Goal: Task Accomplishment & Management: Manage account settings

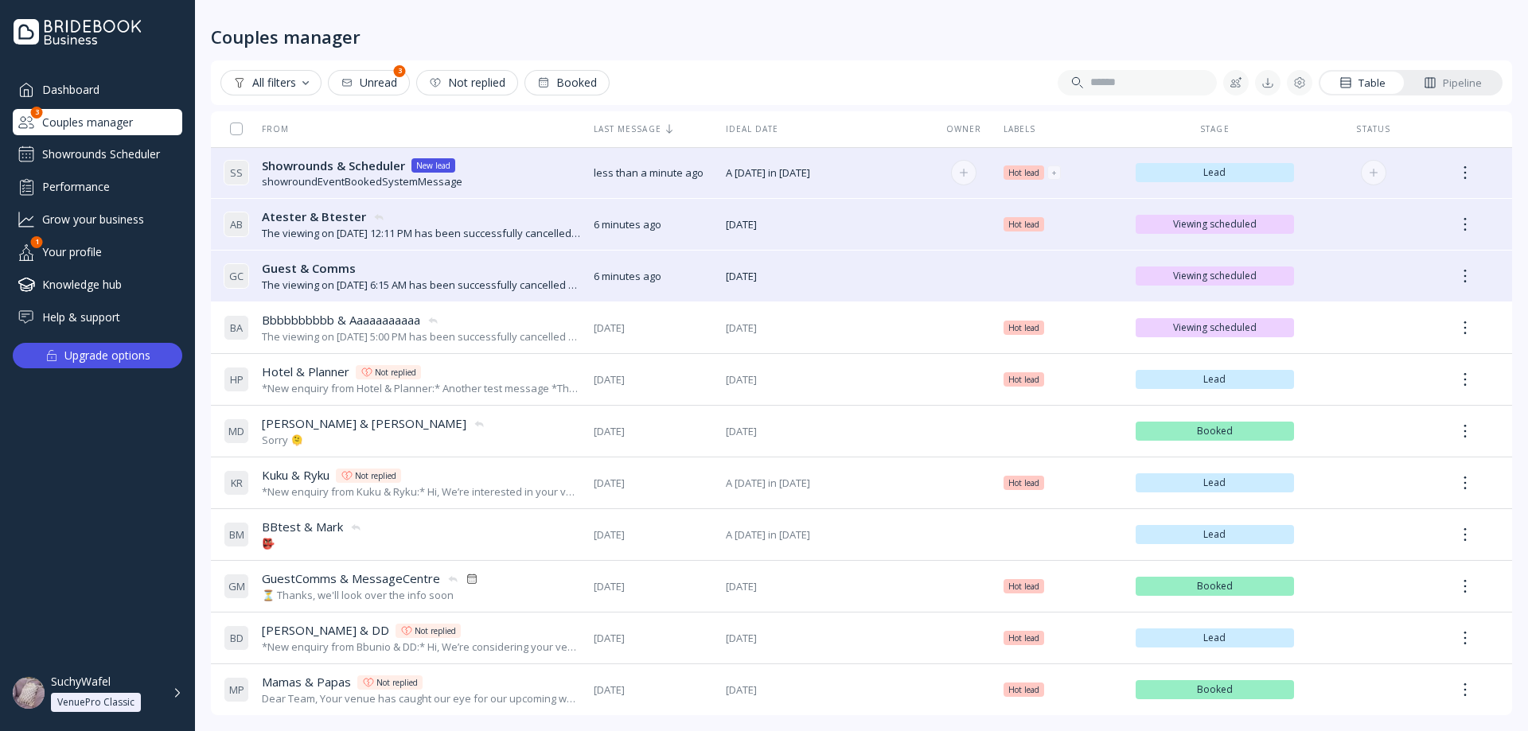
click at [345, 177] on div "showroundEventBookedSystemMessage" at bounding box center [362, 181] width 201 height 15
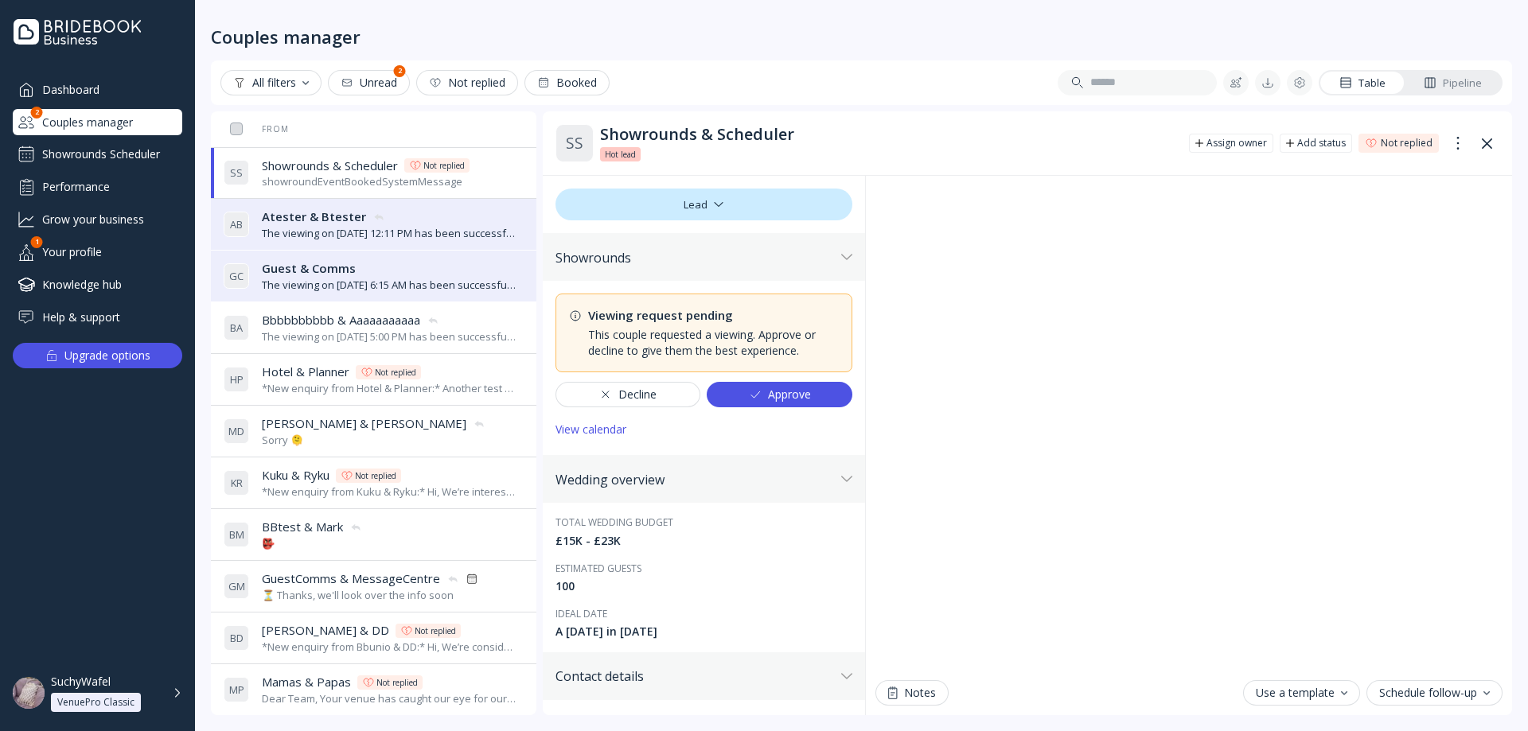
click at [108, 685] on div "SuchyWafel" at bounding box center [81, 682] width 60 height 14
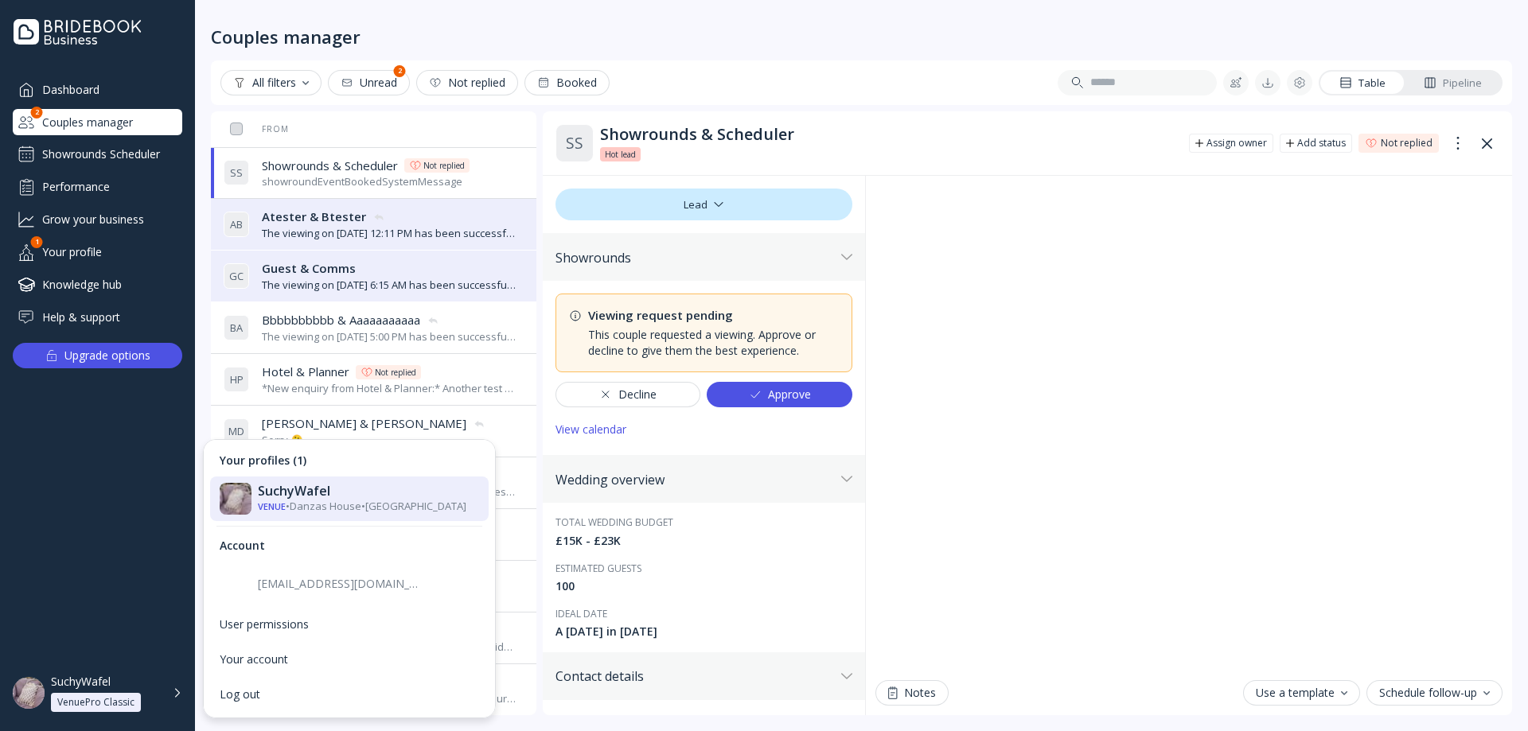
drag, startPoint x: 310, startPoint y: 594, endPoint x: 313, endPoint y: 581, distance: 13.1
click at [310, 592] on div "[EMAIL_ADDRESS][DOMAIN_NAME]" at bounding box center [349, 584] width 279 height 45
click at [313, 581] on div "[EMAIL_ADDRESS][DOMAIN_NAME]" at bounding box center [340, 584] width 164 height 14
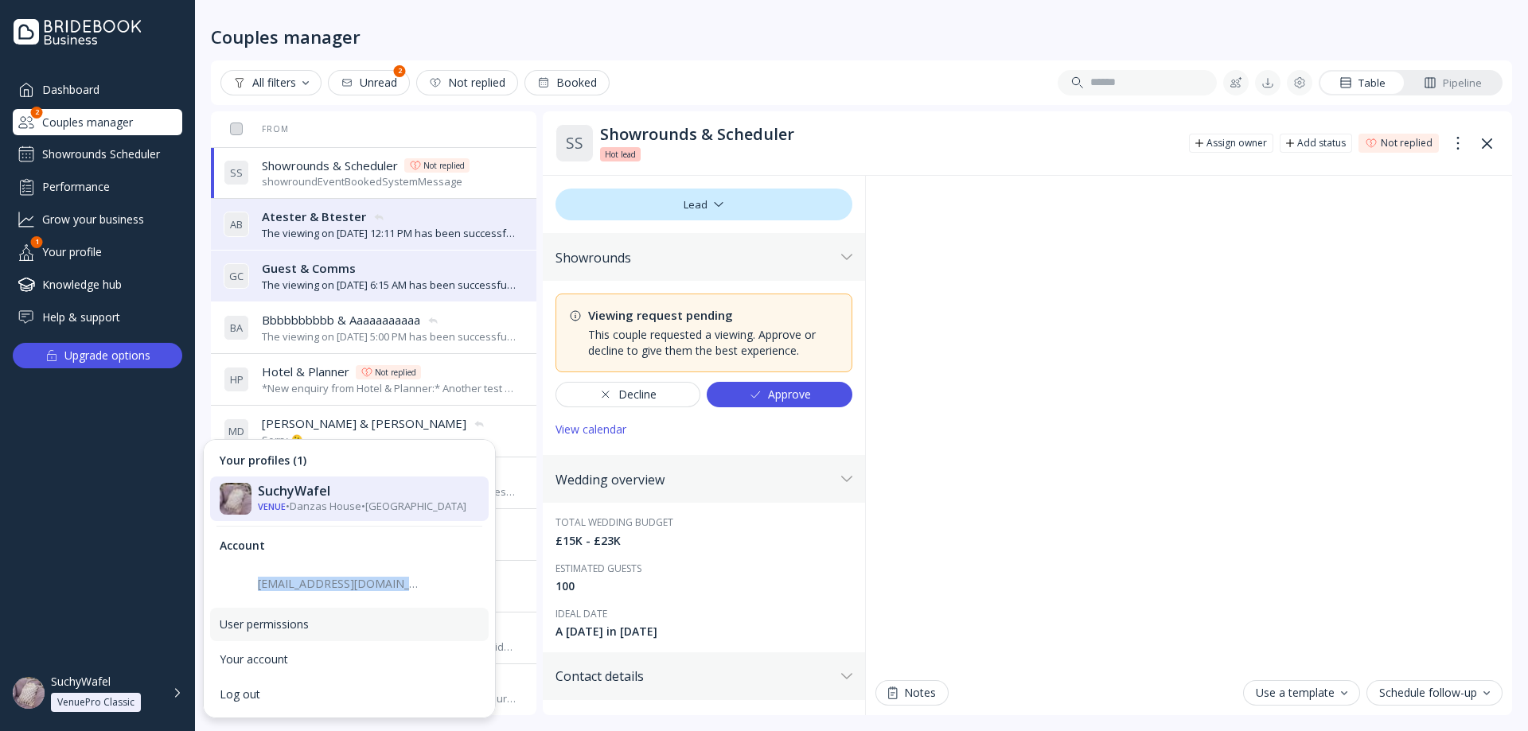
copy div "[EMAIL_ADDRESS][DOMAIN_NAME]"
click at [343, 224] on span "Atester & Btester" at bounding box center [314, 216] width 104 height 17
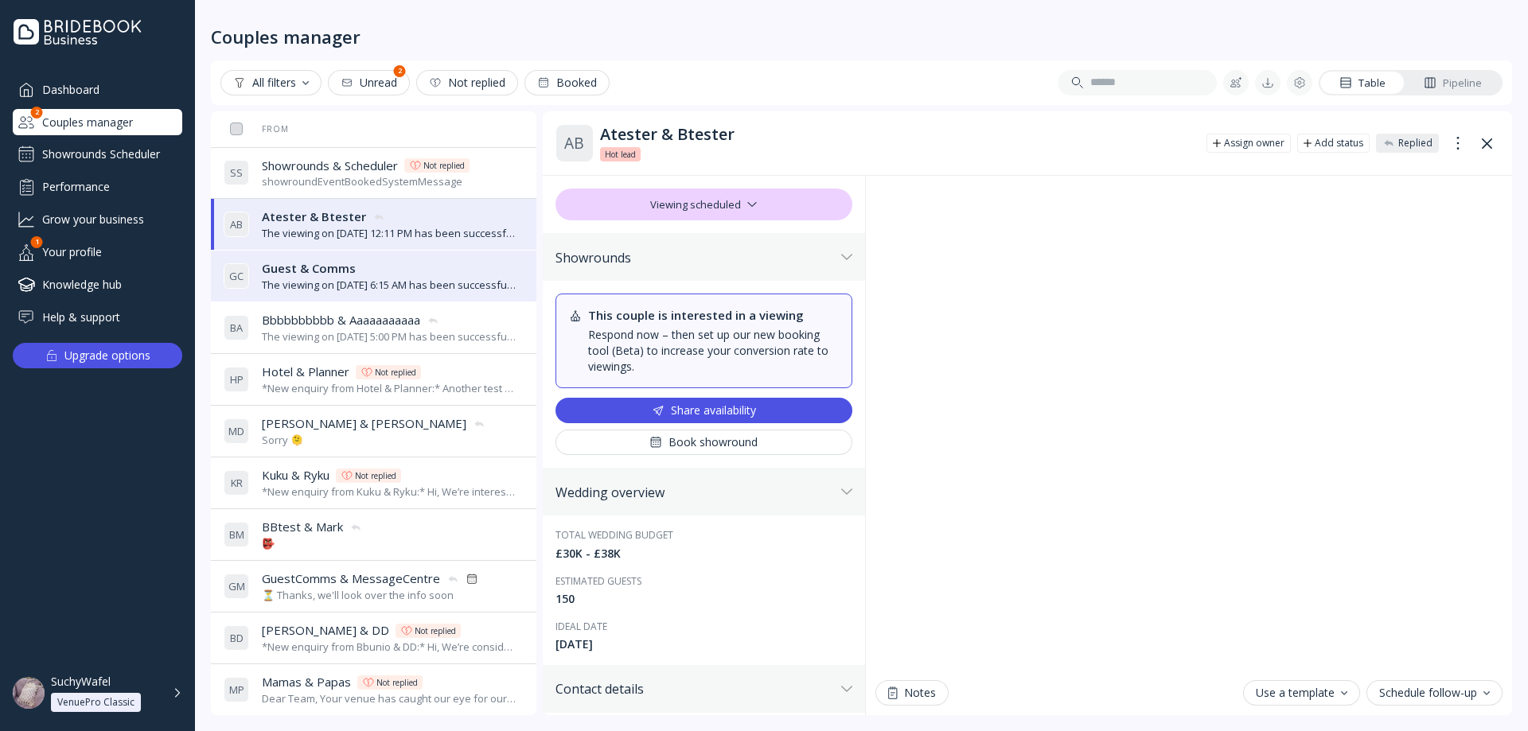
click at [318, 186] on div "showroundEventBookedSystemMessage" at bounding box center [366, 181] width 208 height 15
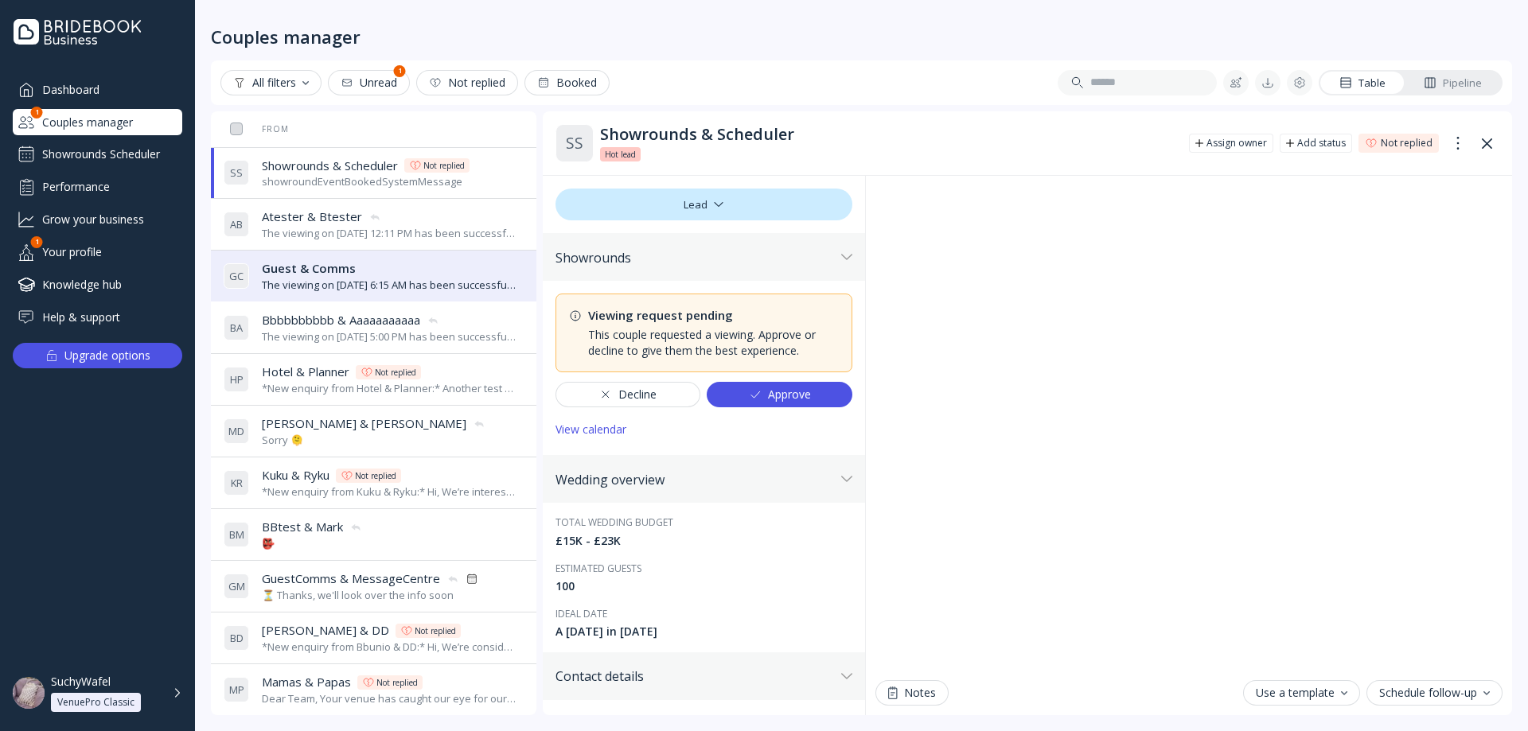
drag, startPoint x: 95, startPoint y: 500, endPoint x: 103, endPoint y: 514, distance: 16.0
click at [95, 501] on div "Dashboard Couples manager 1 Showrounds Scheduler Performance Grow your business…" at bounding box center [97, 355] width 195 height 559
click at [361, 176] on div "showroundEventBookedSystemMessage" at bounding box center [366, 181] width 208 height 15
click at [371, 87] on div "Unread" at bounding box center [369, 82] width 57 height 13
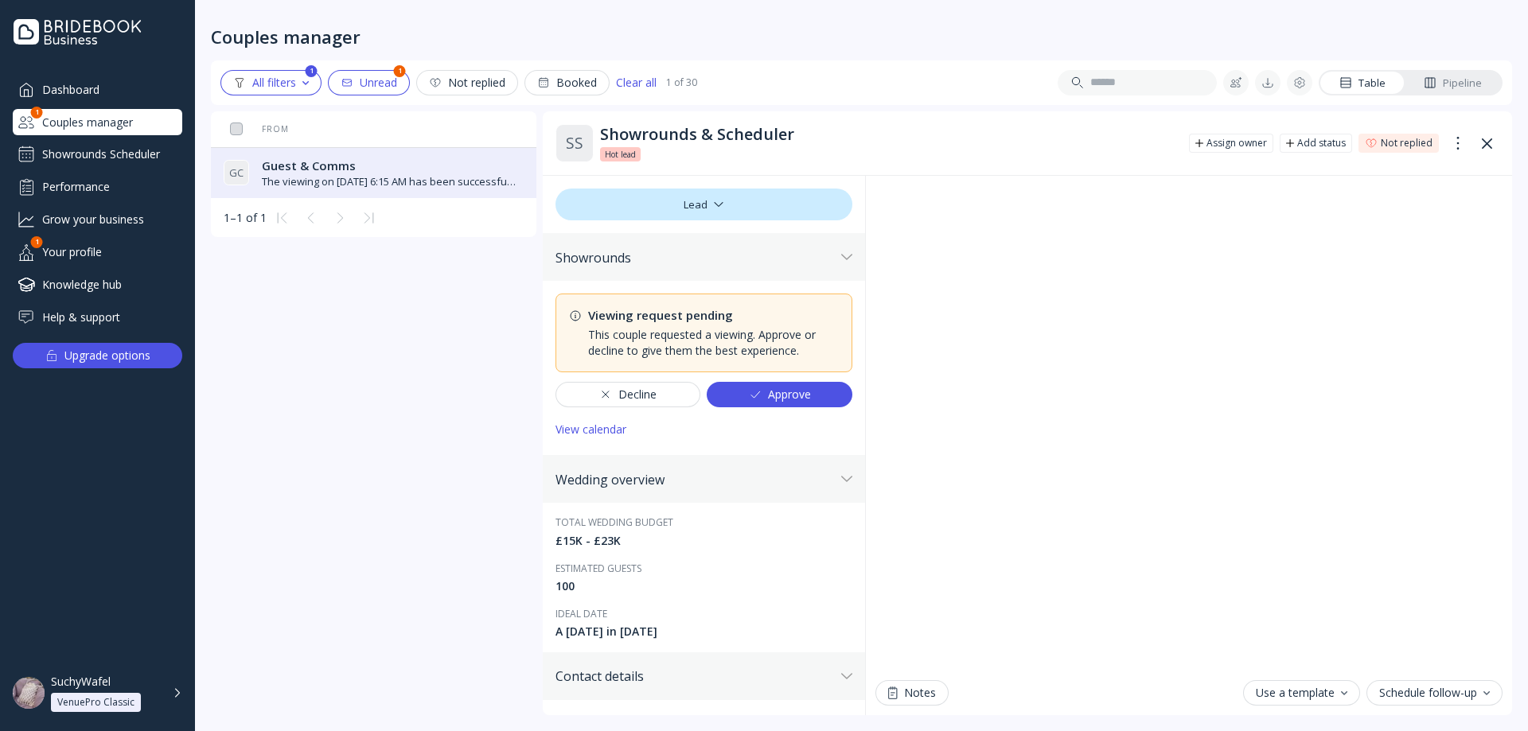
click at [401, 174] on div "The viewing on [DATE] 6:15 AM has been successfully cancelled by SuchyWafel." at bounding box center [389, 181] width 255 height 15
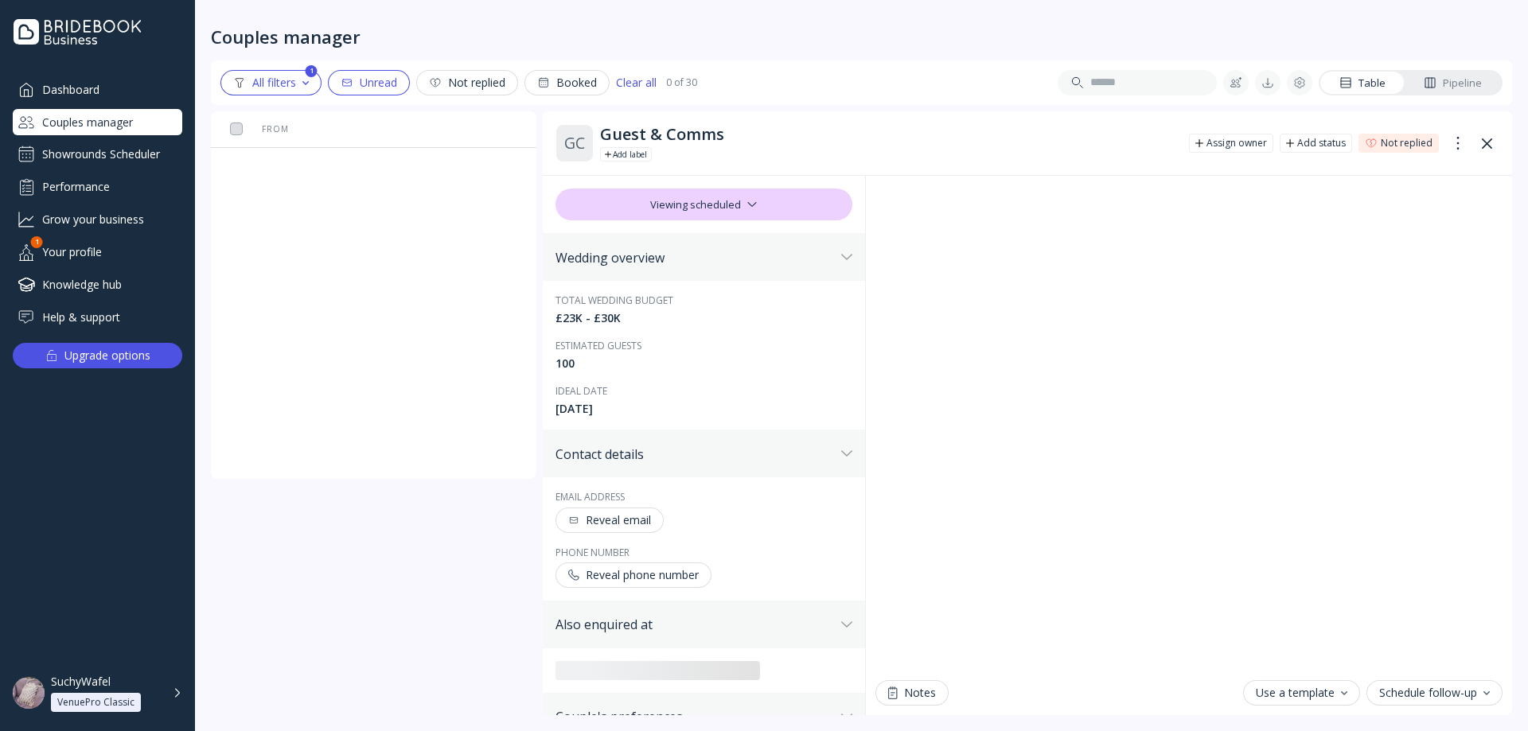
click at [326, 77] on div "All filters 1 Unread Not replied Booked Clear all 0 of 30" at bounding box center [458, 82] width 477 height 25
click at [357, 81] on div "Unread" at bounding box center [369, 82] width 57 height 13
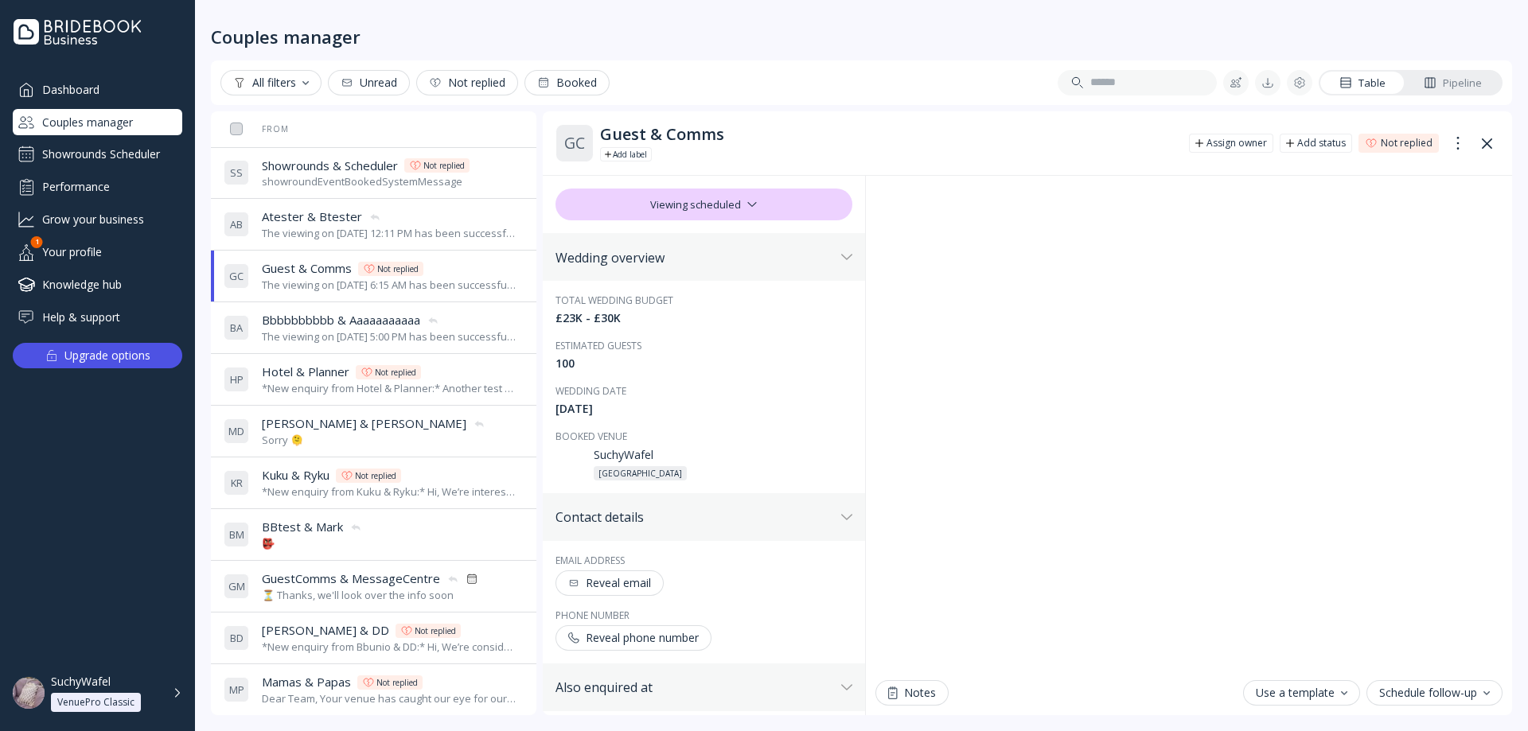
click at [352, 185] on div "showroundEventBookedSystemMessage" at bounding box center [366, 181] width 208 height 15
